Goal: Task Accomplishment & Management: Use online tool/utility

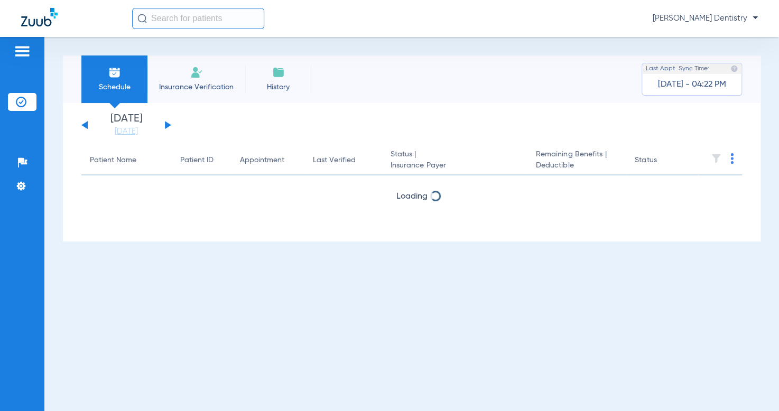
click at [167, 124] on button at bounding box center [168, 125] width 6 height 8
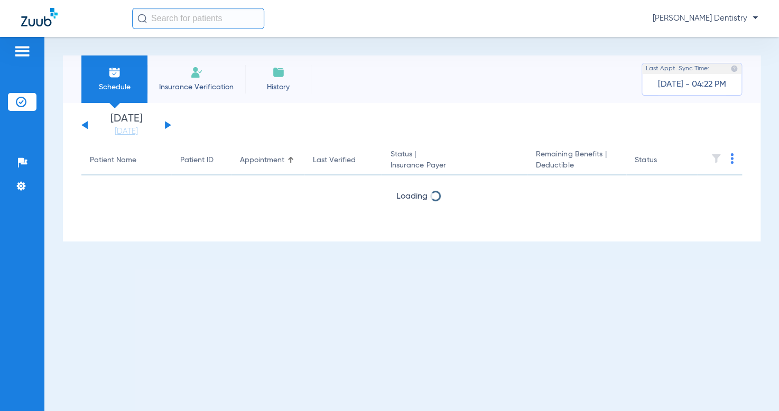
click at [167, 124] on button at bounding box center [168, 125] width 6 height 8
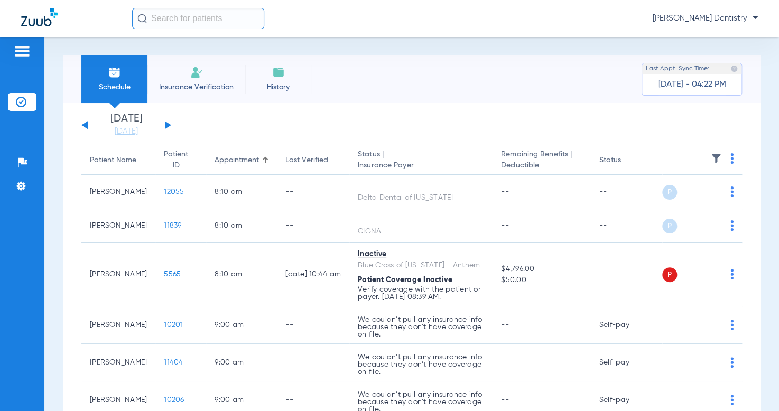
click at [730, 159] on img at bounding box center [731, 158] width 3 height 11
click at [699, 194] on button "Verify All" at bounding box center [683, 200] width 83 height 21
